Goal: Information Seeking & Learning: Learn about a topic

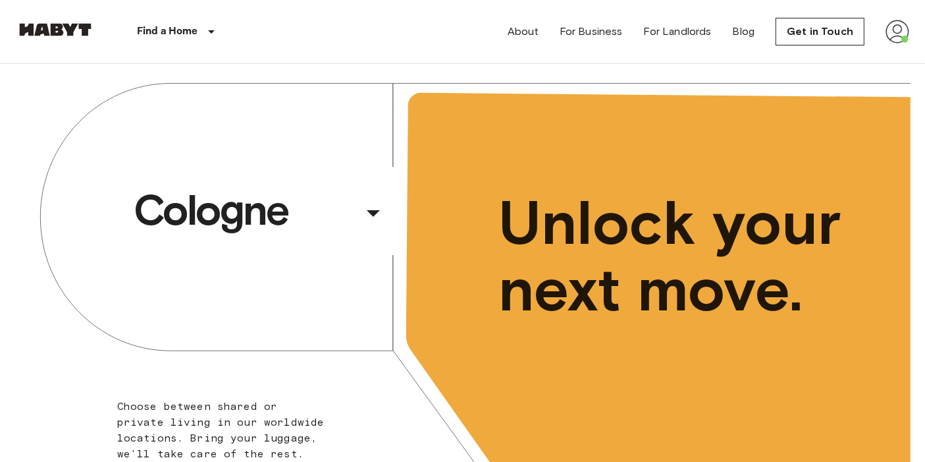
click at [889, 28] on img at bounding box center [898, 32] width 24 height 24
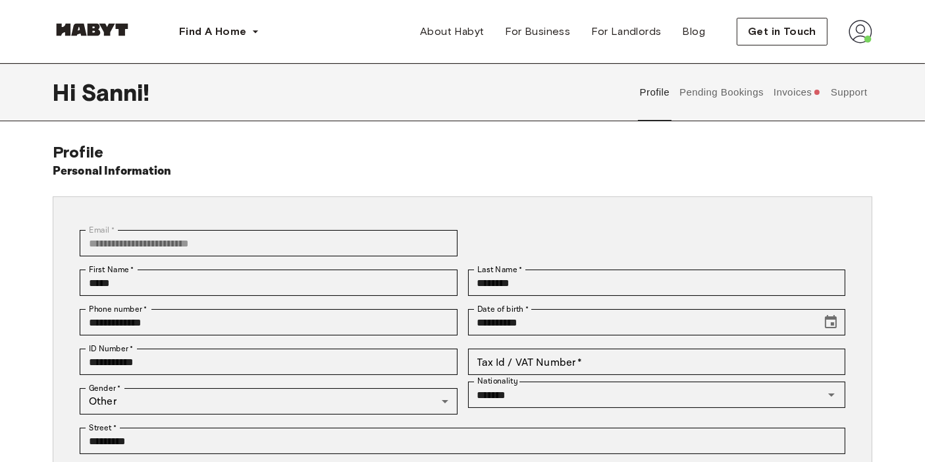
click at [779, 101] on button "Invoices" at bounding box center [797, 92] width 51 height 58
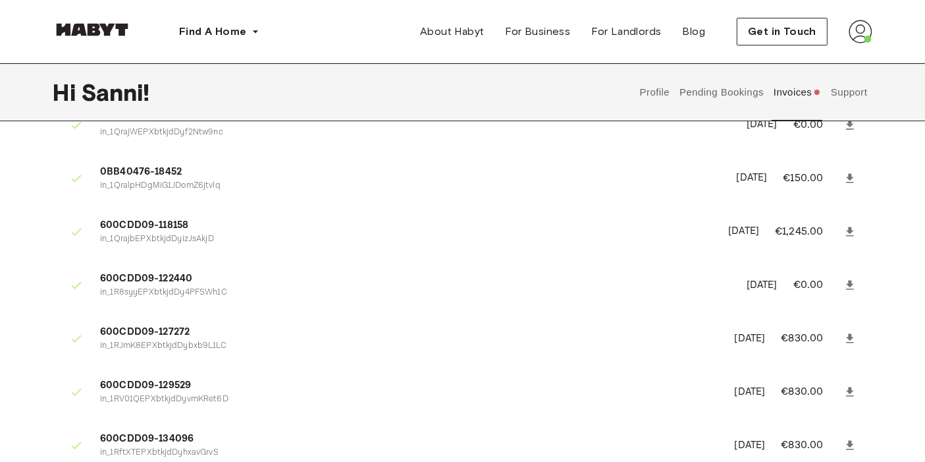
scroll to position [146, 0]
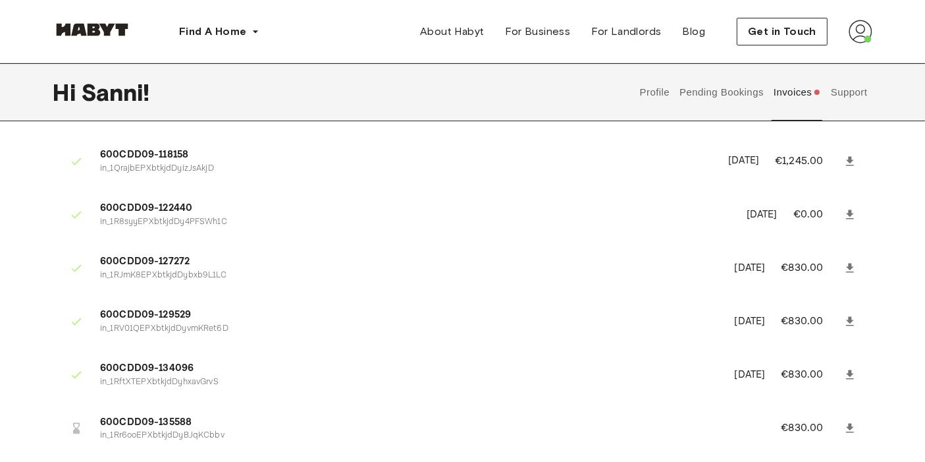
click at [737, 97] on button "Pending Bookings" at bounding box center [722, 92] width 88 height 58
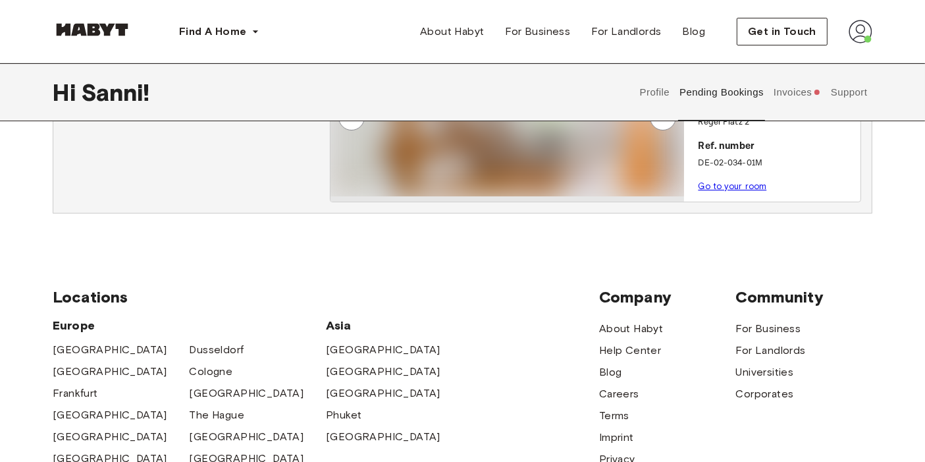
click at [841, 67] on button "Support" at bounding box center [849, 92] width 40 height 58
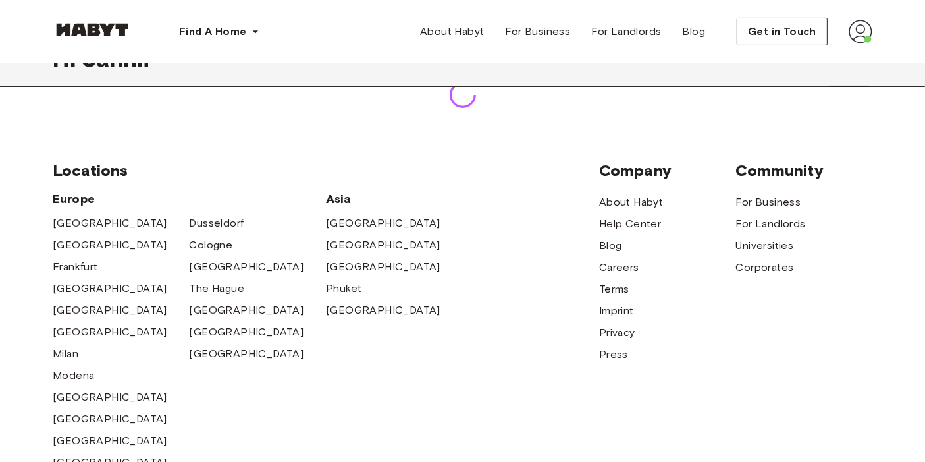
click at [845, 89] on div at bounding box center [463, 95] width 820 height 26
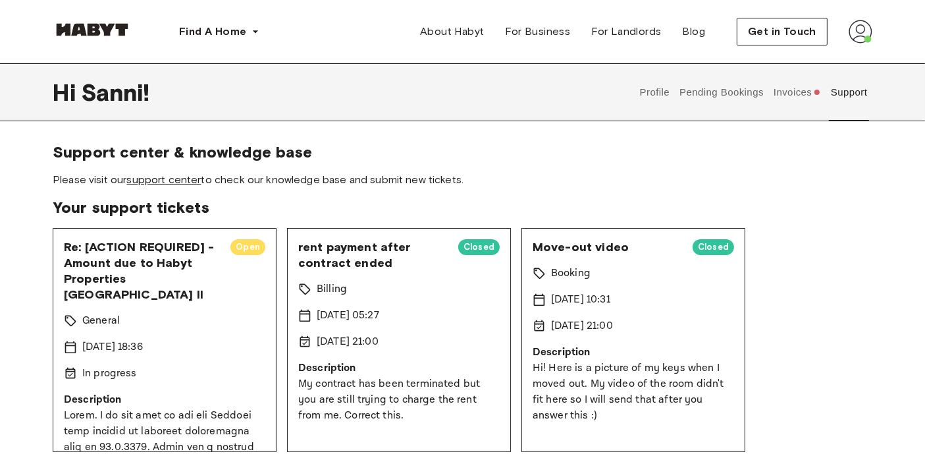
click at [155, 178] on link "support center" at bounding box center [163, 179] width 74 height 13
drag, startPoint x: 387, startPoint y: 264, endPoint x: 288, endPoint y: 246, distance: 101.1
click at [288, 246] on div "rent payment after contract ended Closed Billing [DATE] 05:27 [DATE] 21:00 Desc…" at bounding box center [399, 340] width 224 height 224
copy span "rent payment after contract ended"
click at [646, 86] on button "Profile" at bounding box center [655, 92] width 34 height 58
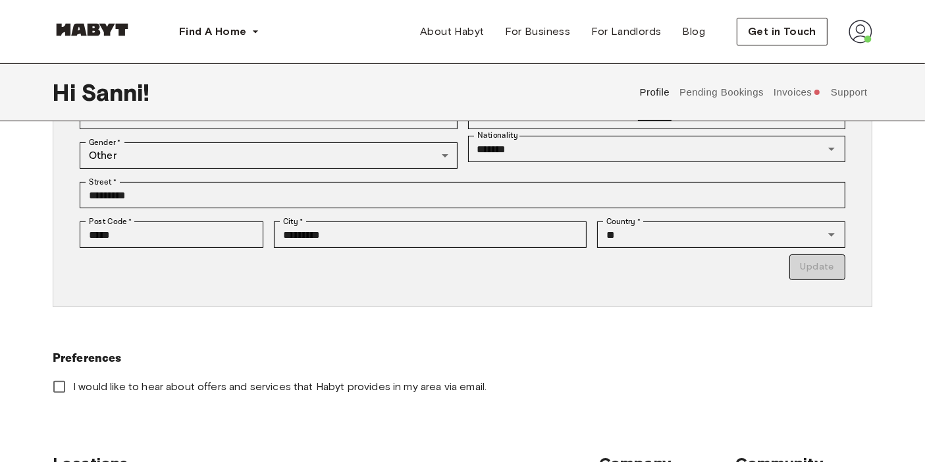
scroll to position [365, 0]
